Goal: Find specific page/section

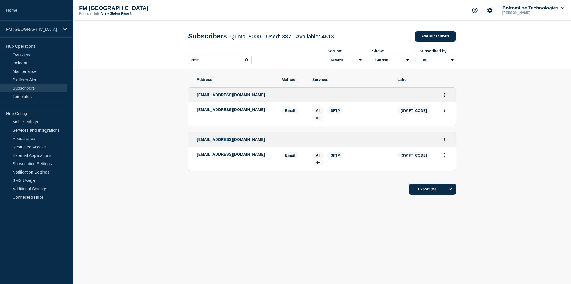
type input "cast"
click at [318, 120] on span "4+" at bounding box center [318, 118] width 4 height 4
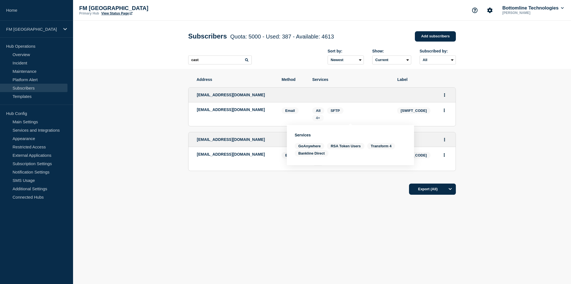
click at [318, 120] on span "4+" at bounding box center [318, 118] width 4 height 4
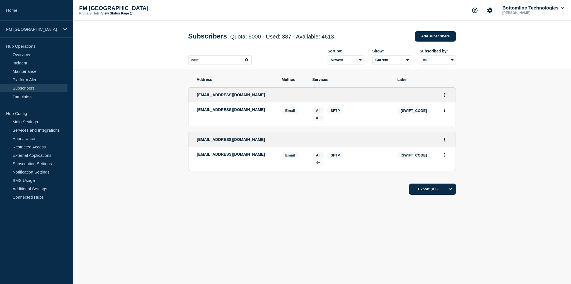
click at [320, 165] on span "4+" at bounding box center [317, 162] width 11 height 6
